Goal: Entertainment & Leisure: Consume media (video, audio)

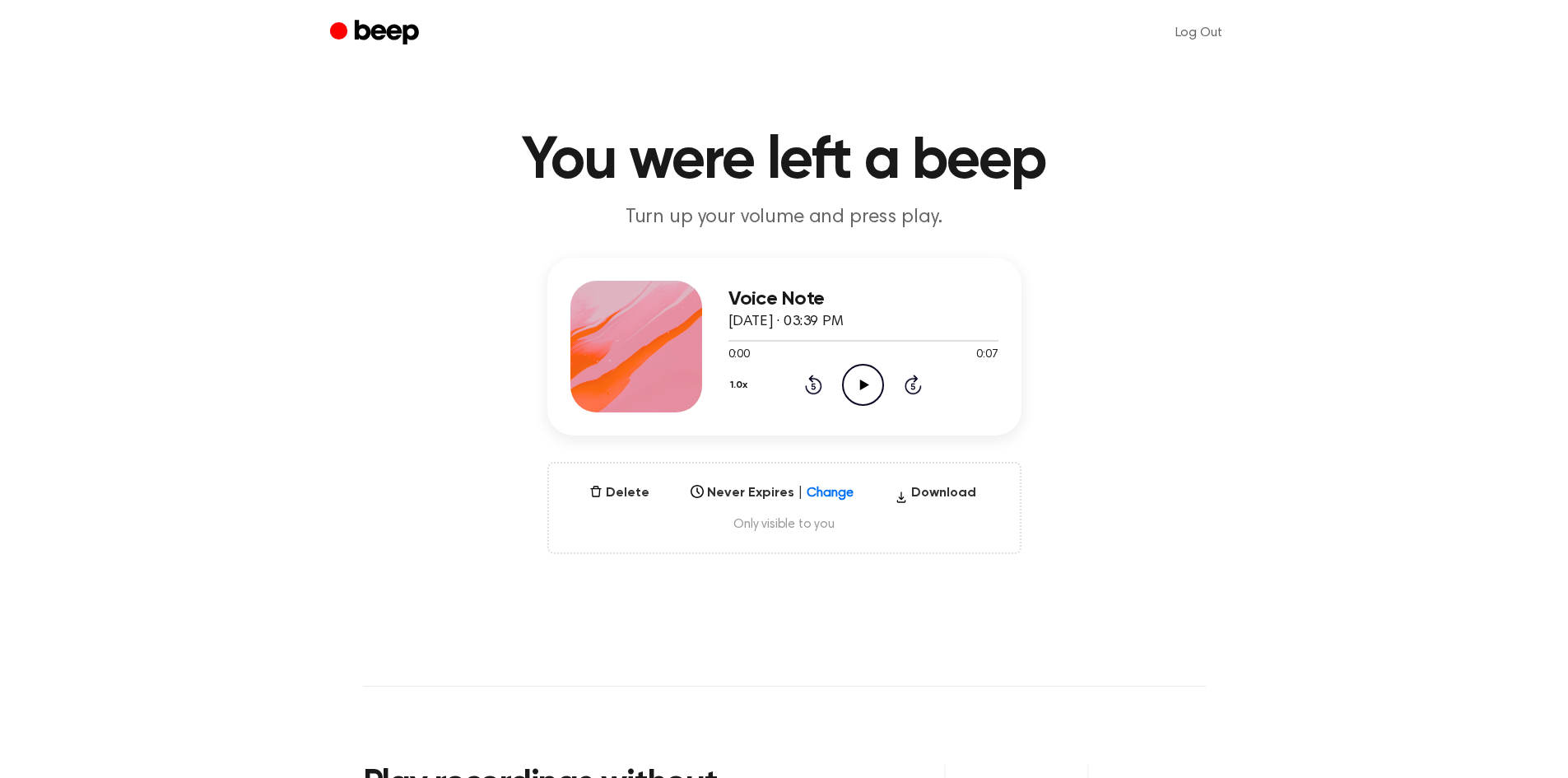
click at [862, 392] on icon "Play Audio" at bounding box center [863, 384] width 42 height 42
click at [875, 388] on icon "Play Audio" at bounding box center [863, 384] width 42 height 42
click at [862, 386] on icon at bounding box center [865, 384] width 9 height 11
click at [868, 380] on icon "Play Audio" at bounding box center [863, 384] width 42 height 42
click at [856, 399] on icon "Play Audio" at bounding box center [863, 384] width 42 height 42
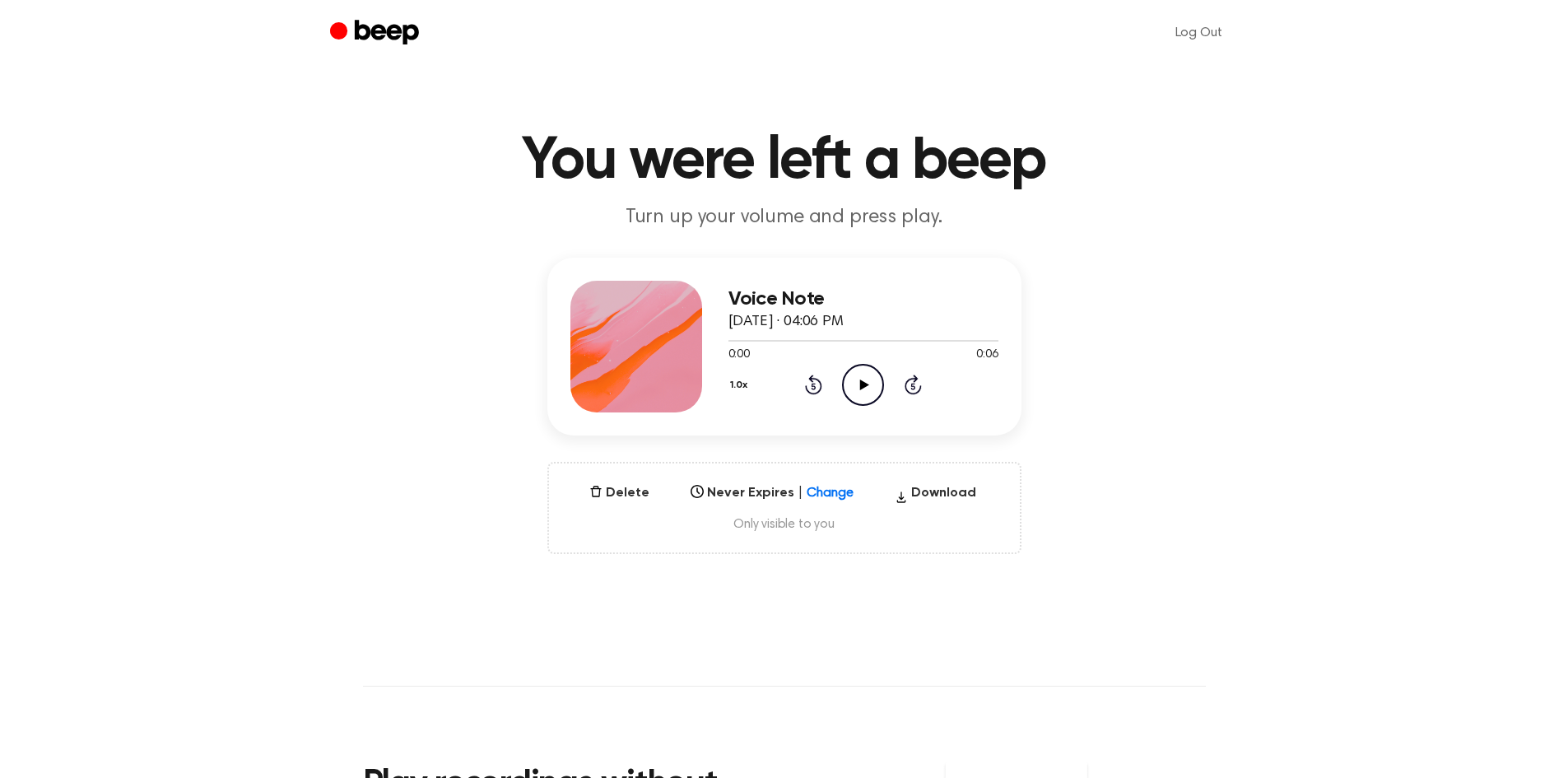
click at [862, 392] on icon "Play Audio" at bounding box center [863, 384] width 42 height 42
click at [863, 393] on icon "Play Audio" at bounding box center [863, 384] width 42 height 42
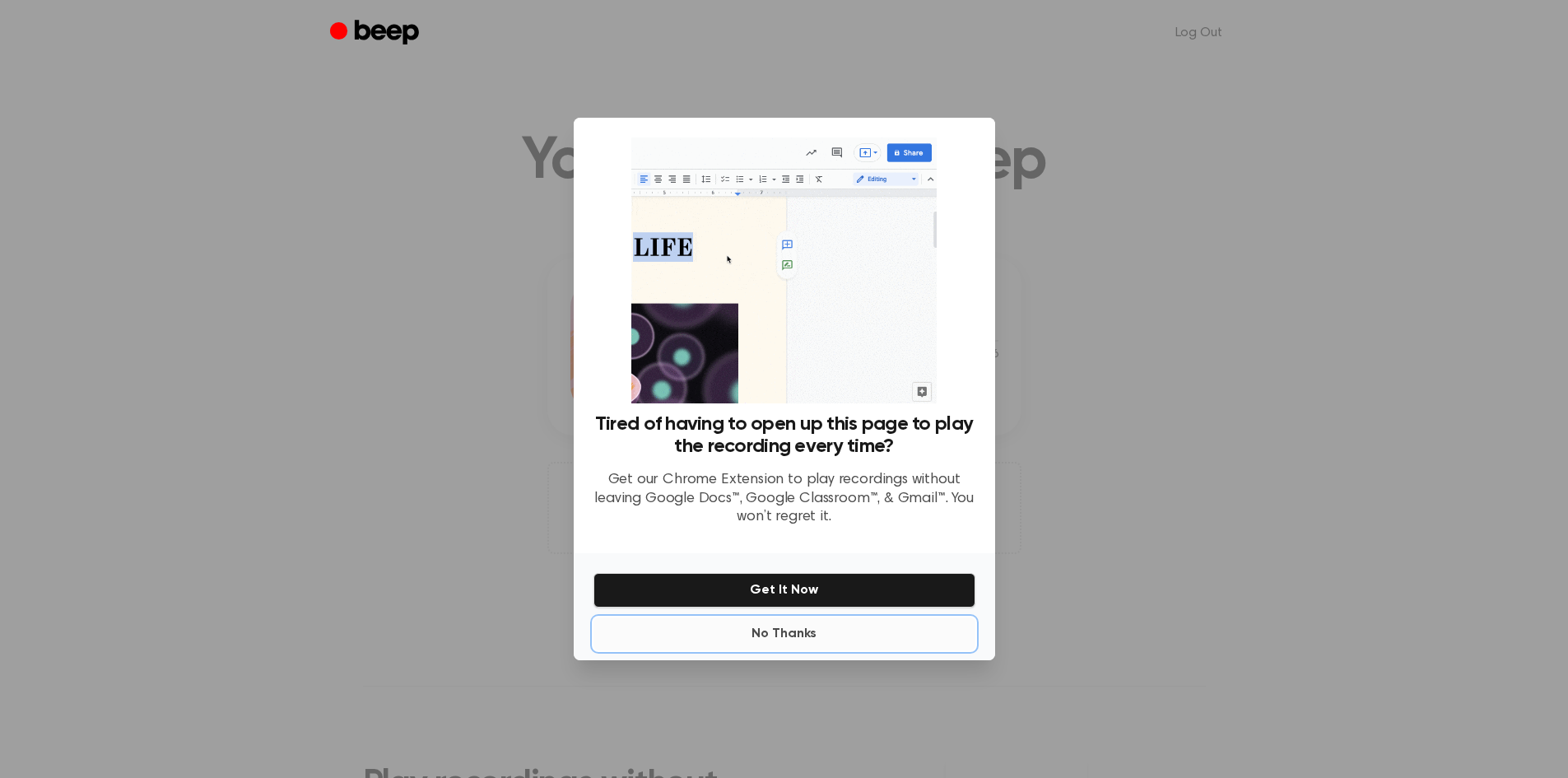
click at [793, 634] on button "No Thanks" at bounding box center [784, 633] width 382 height 33
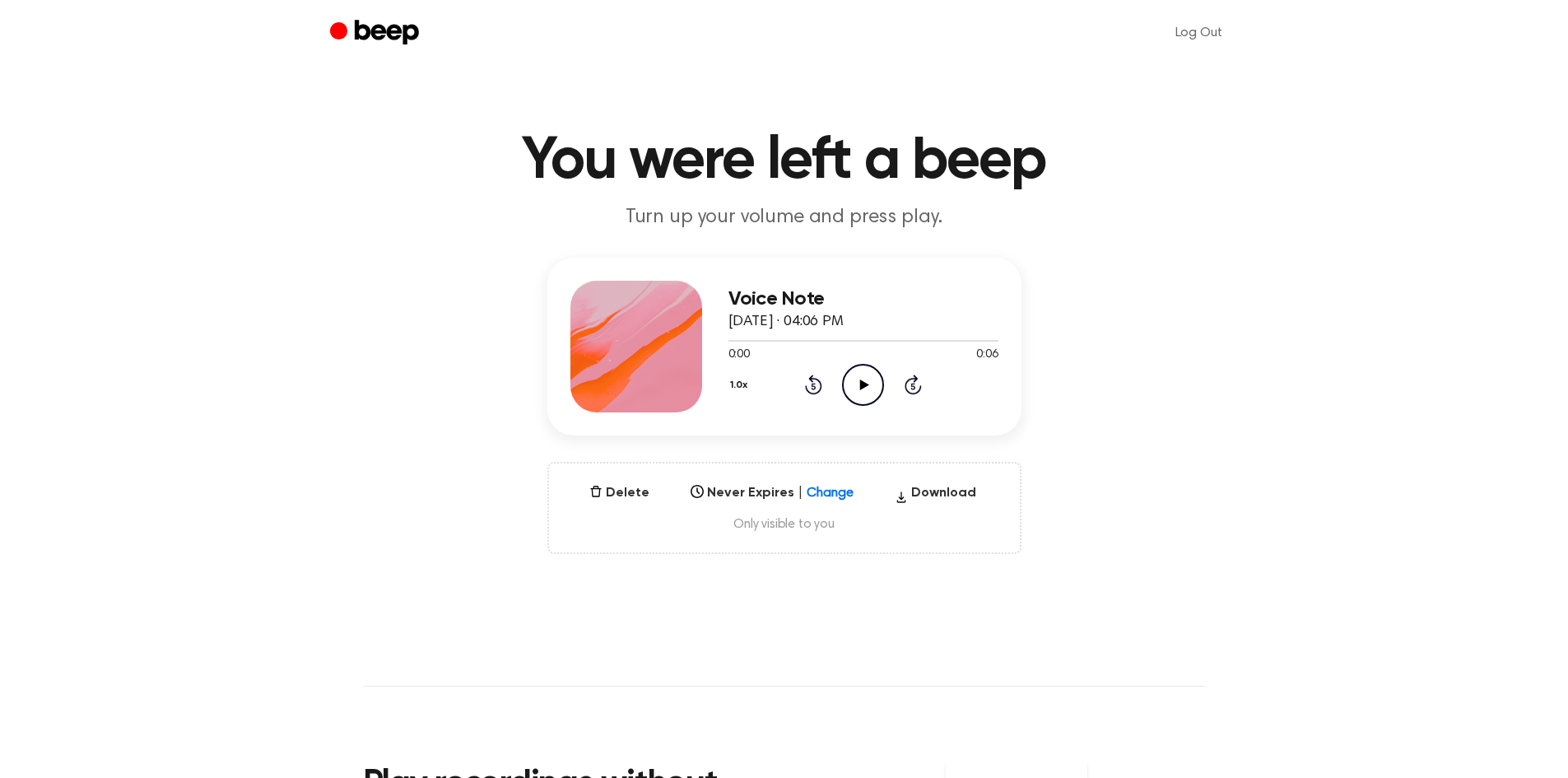
click at [865, 380] on icon "Play Audio" at bounding box center [863, 384] width 42 height 42
click at [865, 385] on icon at bounding box center [865, 384] width 9 height 11
click at [865, 389] on icon "Play Audio" at bounding box center [863, 384] width 42 height 42
click at [861, 384] on icon at bounding box center [865, 384] width 9 height 11
click at [860, 393] on icon "Play Audio" at bounding box center [863, 384] width 42 height 42
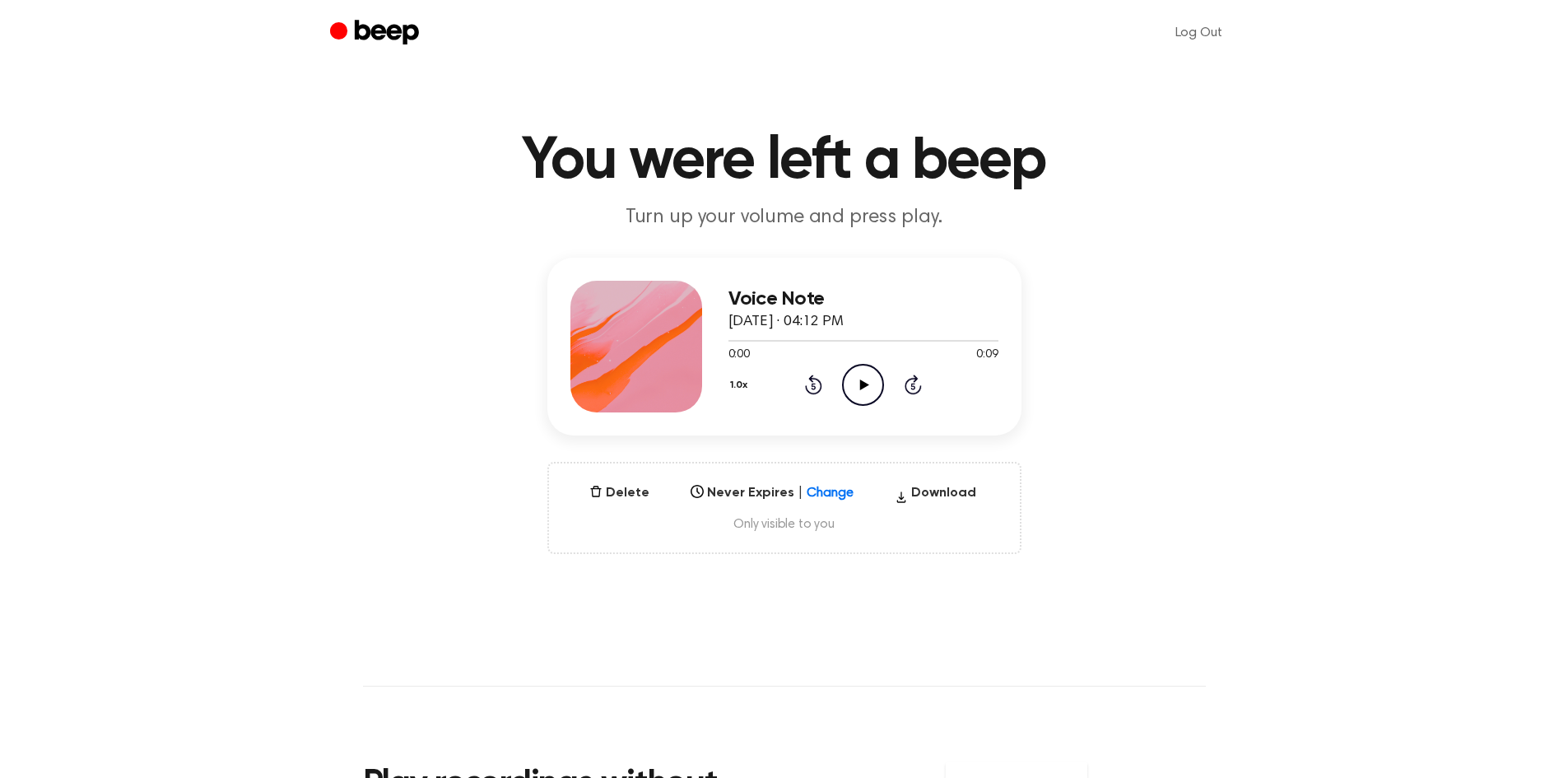
click at [855, 390] on icon "Play Audio" at bounding box center [863, 384] width 42 height 42
click at [862, 385] on icon at bounding box center [865, 384] width 9 height 11
drag, startPoint x: 881, startPoint y: 383, endPoint x: 871, endPoint y: 383, distance: 10.0
click at [871, 383] on icon "Play Audio" at bounding box center [863, 384] width 42 height 42
click at [859, 368] on icon "Play Audio" at bounding box center [863, 384] width 42 height 42
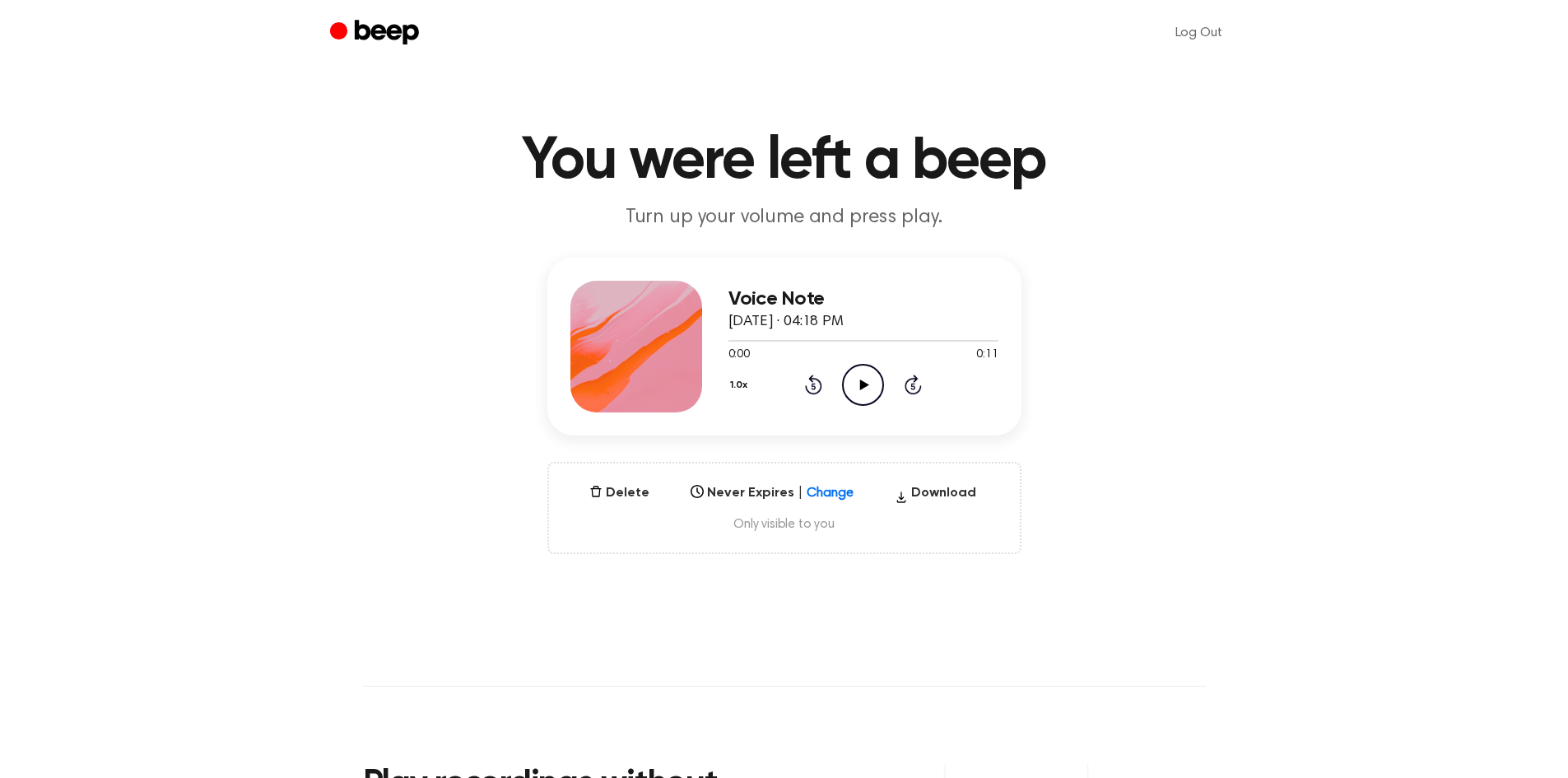
click at [863, 382] on icon at bounding box center [865, 384] width 9 height 11
click at [863, 386] on icon at bounding box center [865, 384] width 9 height 11
